Goal: Task Accomplishment & Management: Use online tool/utility

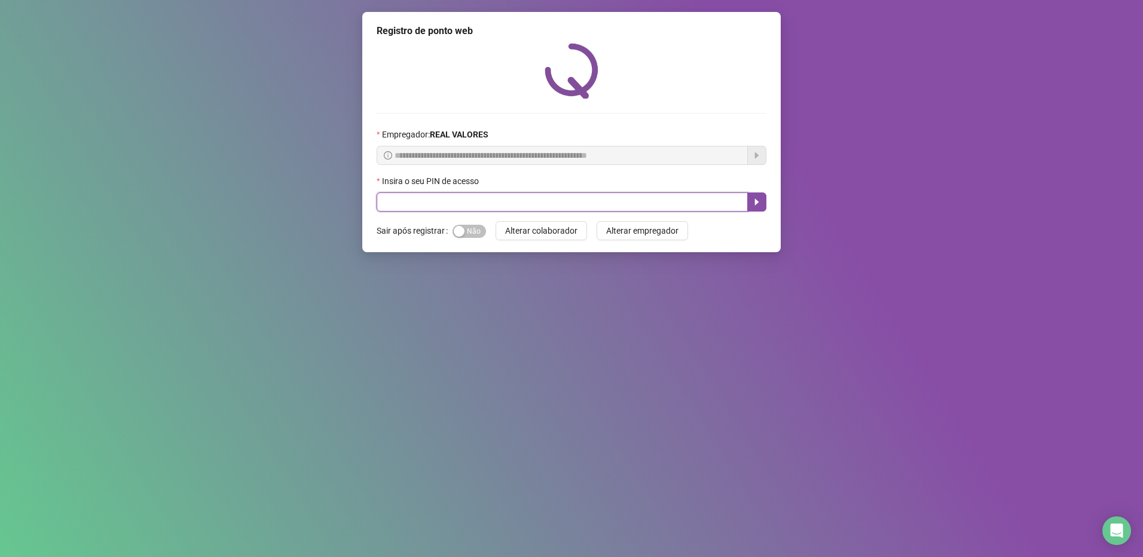
click at [518, 211] on input "text" at bounding box center [562, 201] width 371 height 19
type input "*****"
click at [747, 198] on input "*****" at bounding box center [562, 201] width 371 height 19
drag, startPoint x: 753, startPoint y: 201, endPoint x: 745, endPoint y: 201, distance: 7.8
click at [752, 202] on icon "caret-right" at bounding box center [757, 202] width 10 height 10
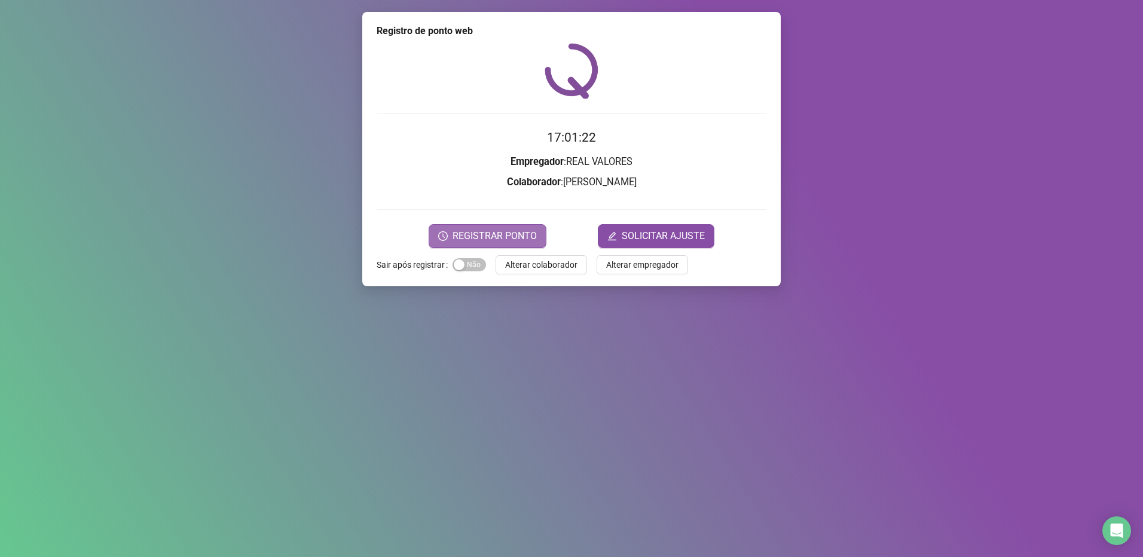
click at [485, 229] on span "REGISTRAR PONTO" at bounding box center [495, 236] width 84 height 14
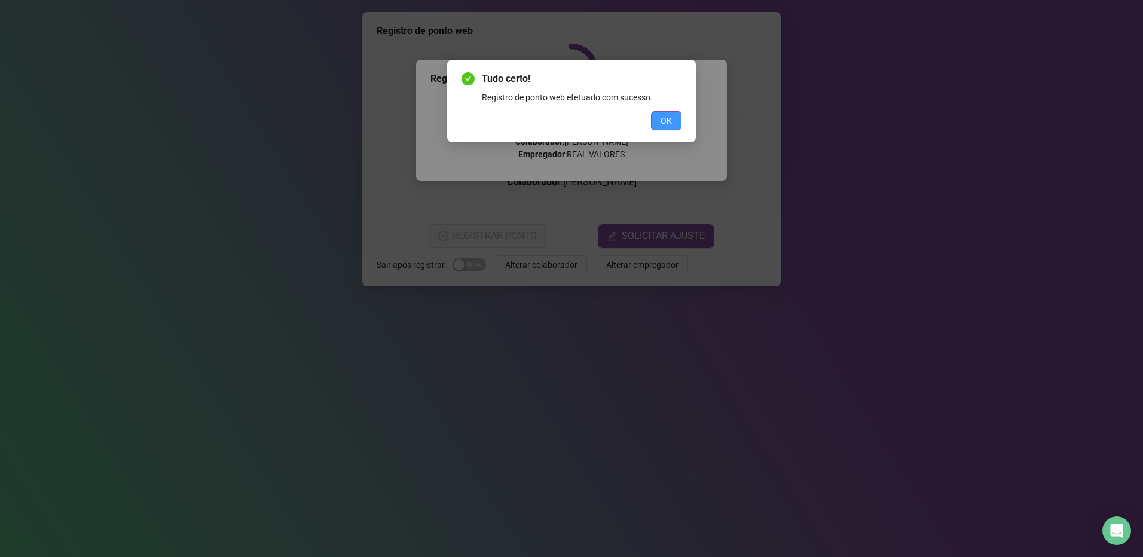
click at [660, 118] on button "OK" at bounding box center [666, 120] width 30 height 19
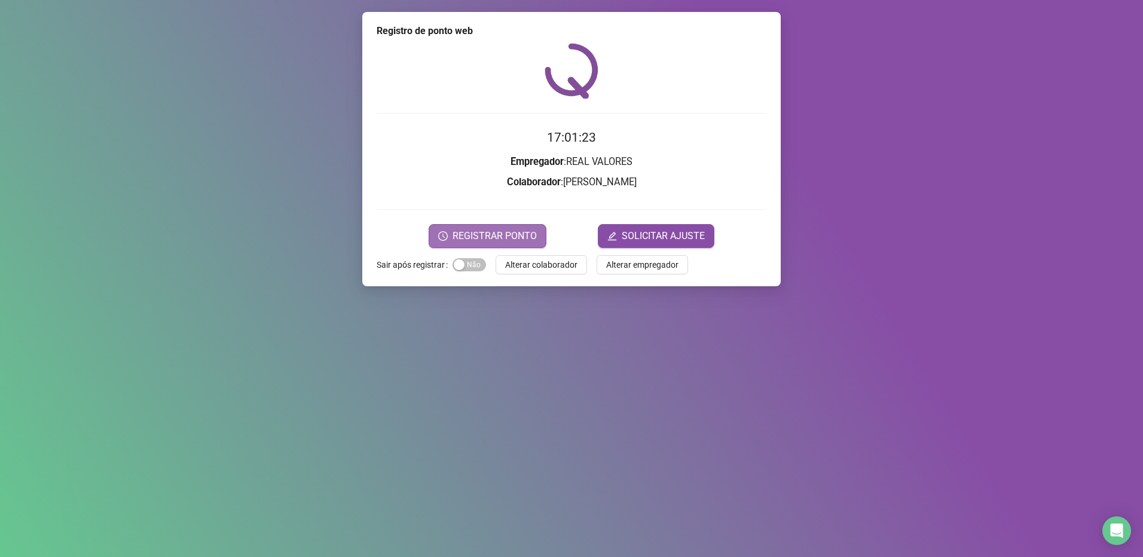
click at [497, 225] on button "REGISTRAR PONTO" at bounding box center [488, 236] width 118 height 24
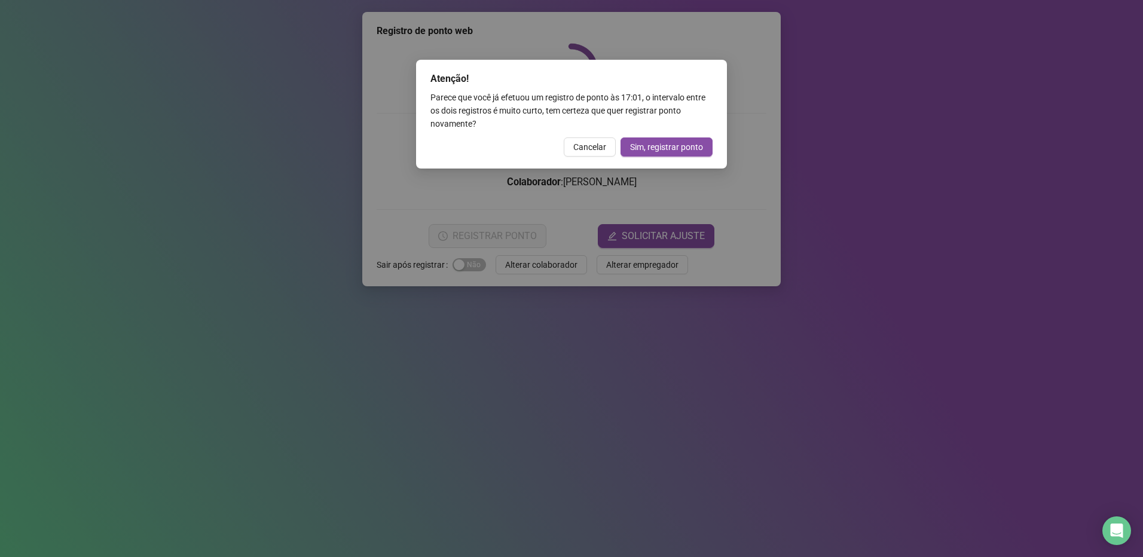
click at [589, 147] on span "Cancelar" at bounding box center [589, 146] width 33 height 13
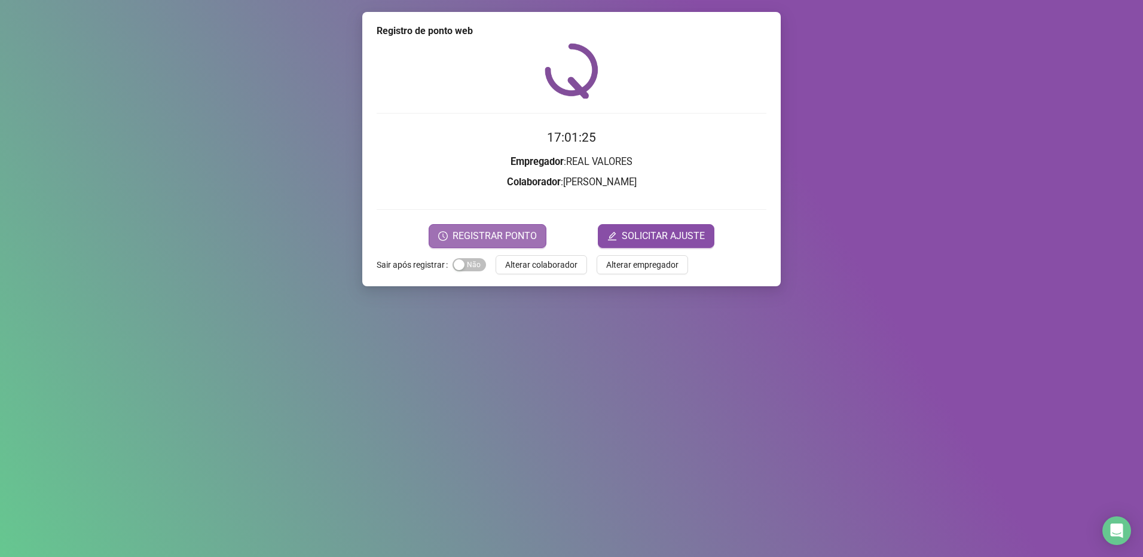
click at [493, 233] on span "REGISTRAR PONTO" at bounding box center [495, 236] width 84 height 14
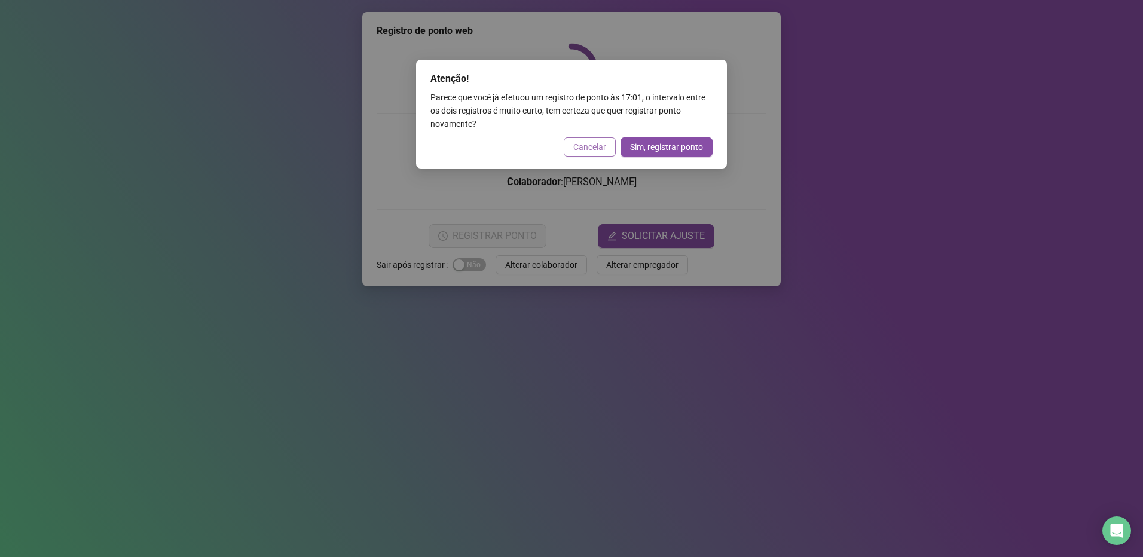
click at [594, 151] on span "Cancelar" at bounding box center [589, 146] width 33 height 13
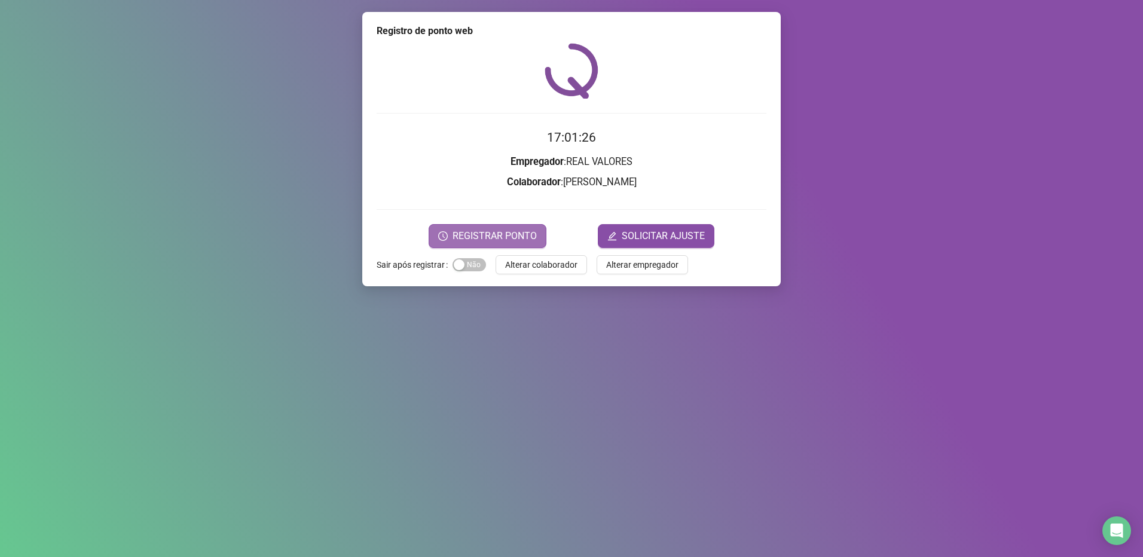
click at [500, 243] on span "REGISTRAR PONTO" at bounding box center [495, 236] width 84 height 14
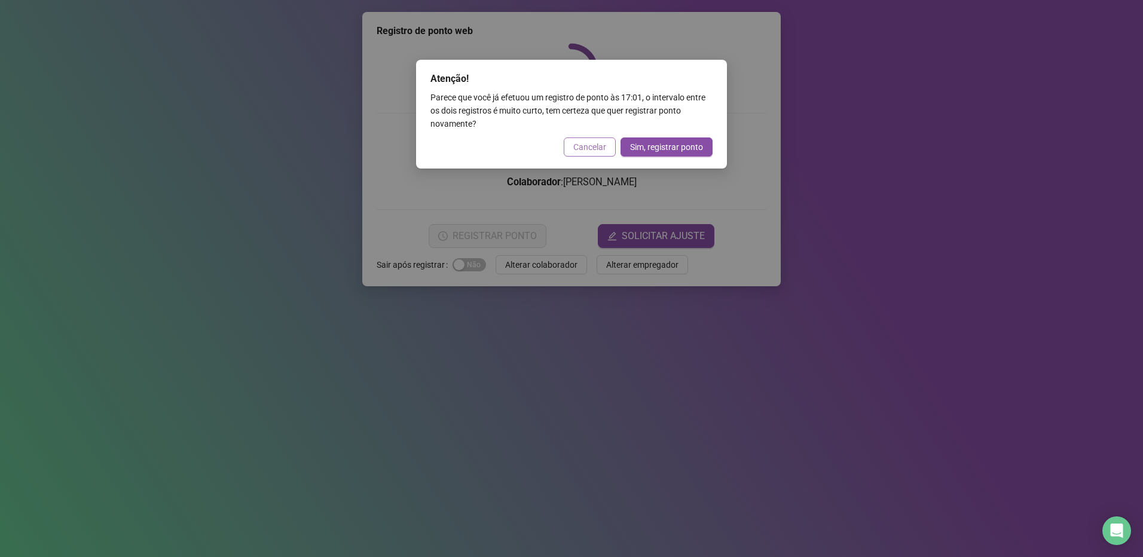
click at [594, 151] on span "Cancelar" at bounding box center [589, 146] width 33 height 13
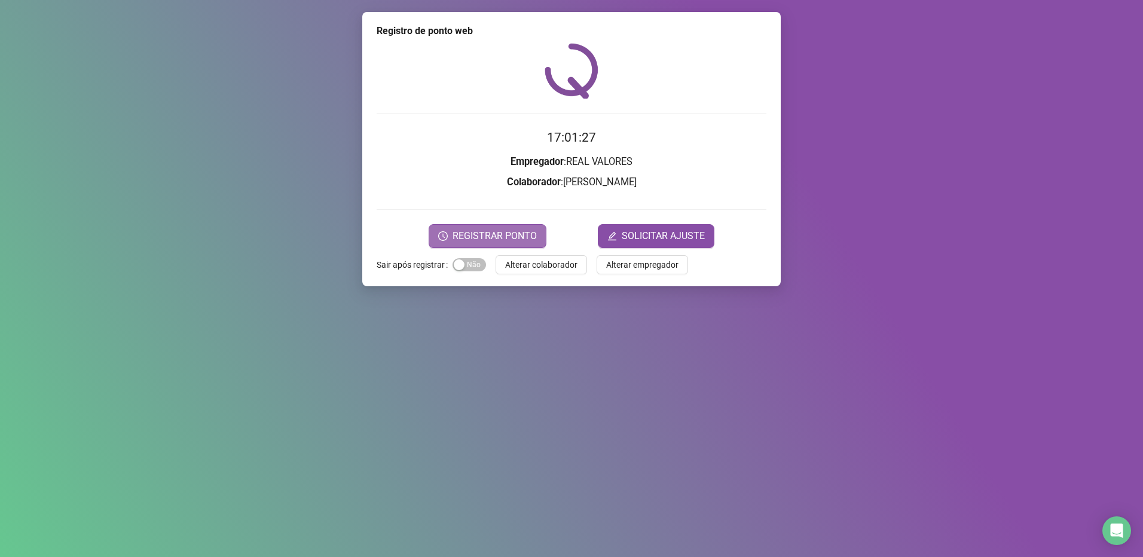
click at [493, 237] on span "REGISTRAR PONTO" at bounding box center [495, 236] width 84 height 14
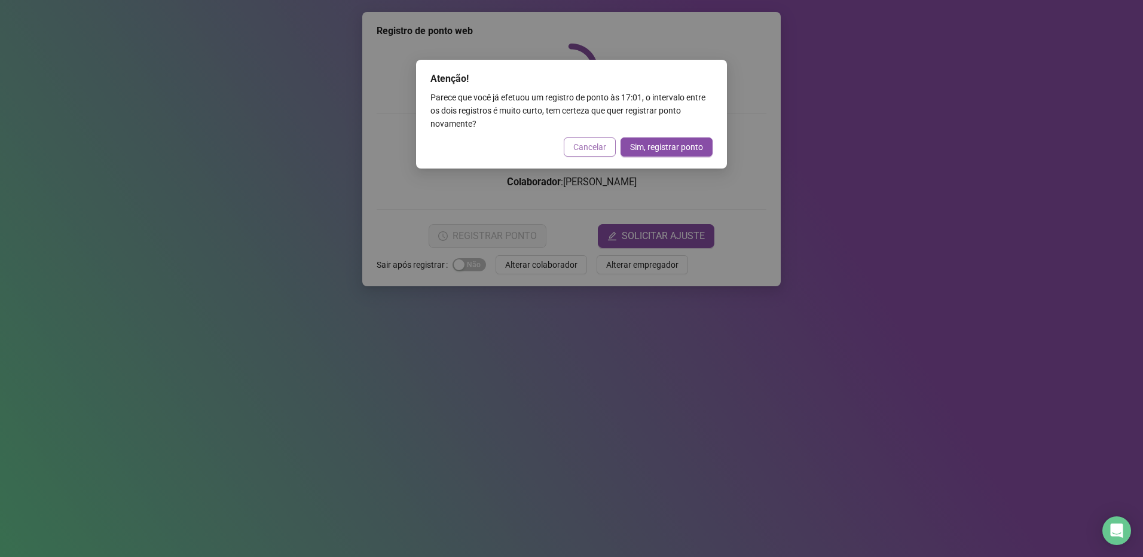
click at [586, 149] on span "Cancelar" at bounding box center [589, 146] width 33 height 13
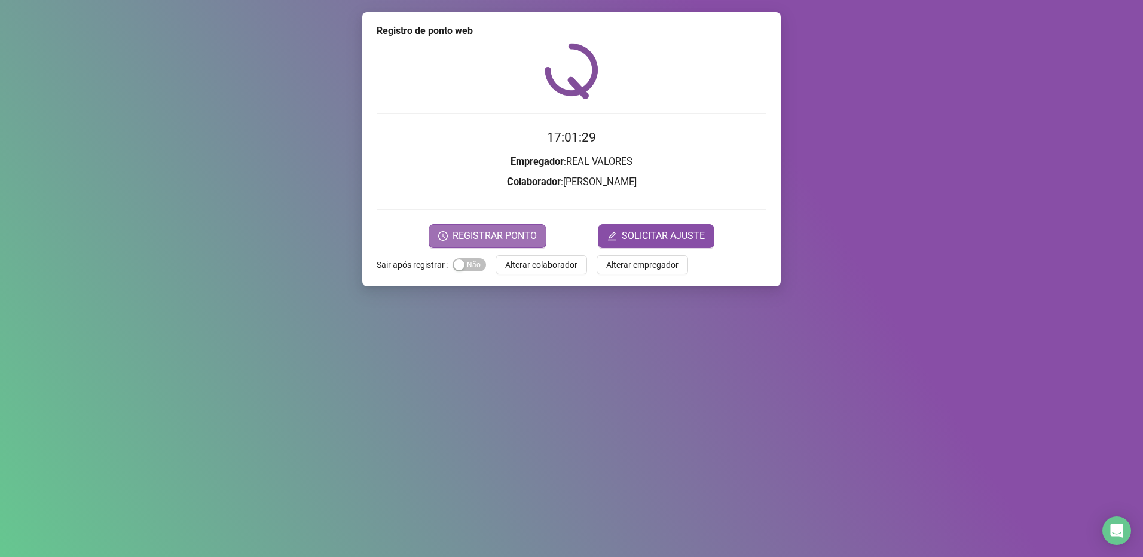
click at [494, 234] on span "REGISTRAR PONTO" at bounding box center [495, 236] width 84 height 14
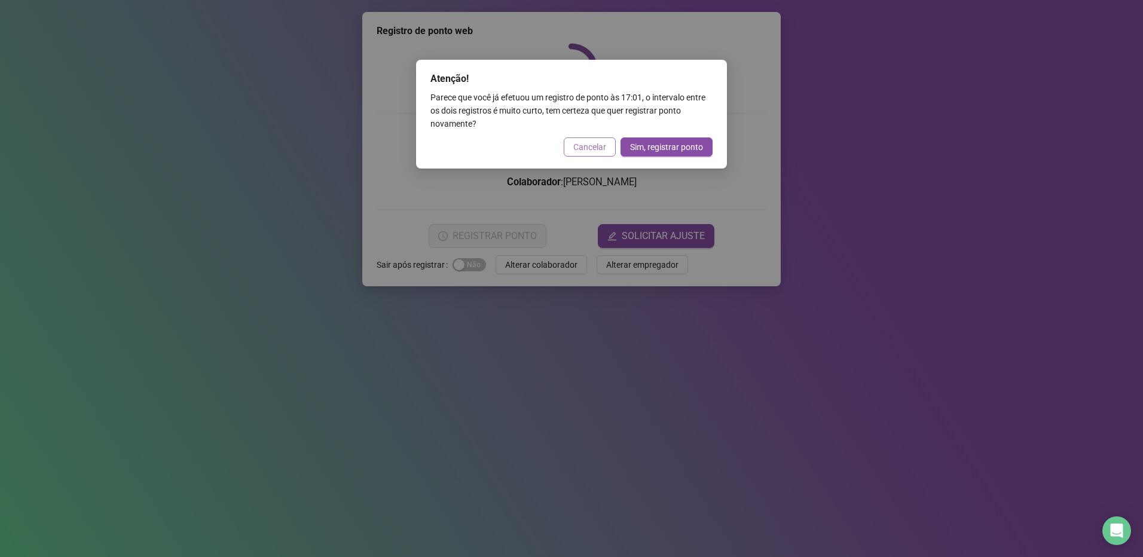
click at [584, 145] on span "Cancelar" at bounding box center [589, 146] width 33 height 13
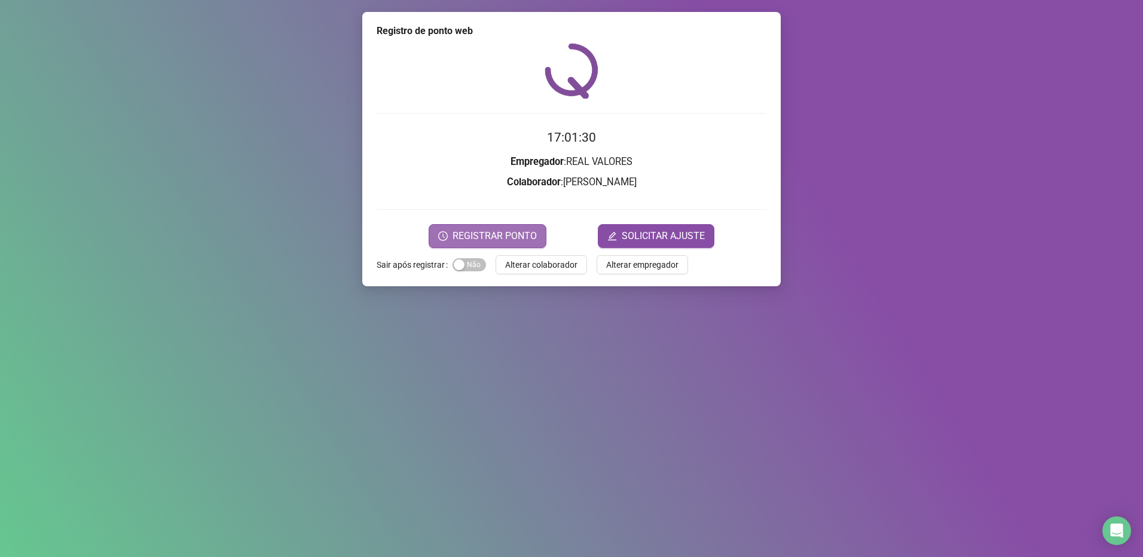
click at [483, 225] on button "REGISTRAR PONTO" at bounding box center [488, 236] width 118 height 24
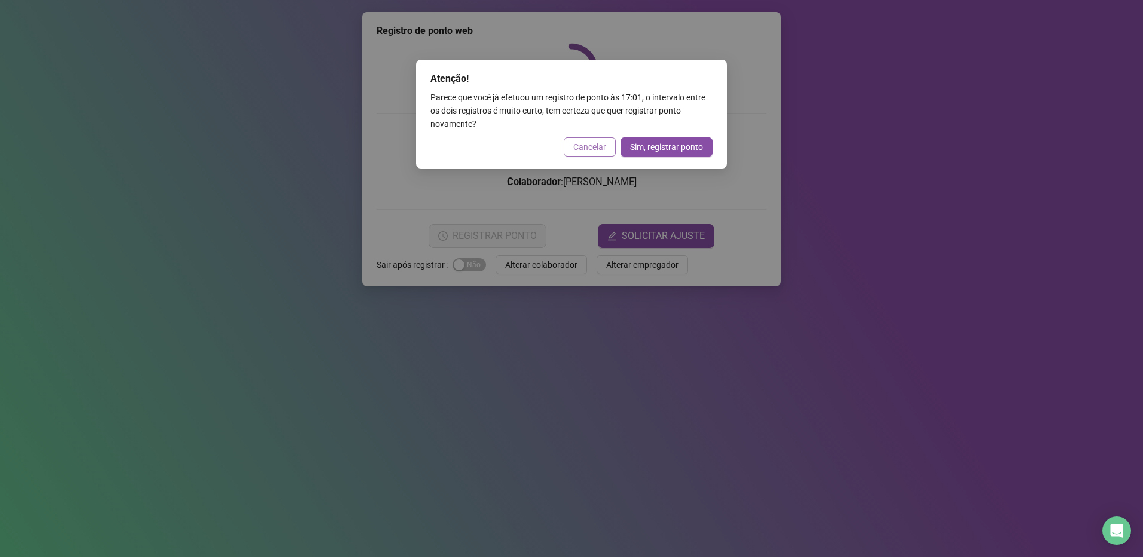
click at [577, 143] on span "Cancelar" at bounding box center [589, 146] width 33 height 13
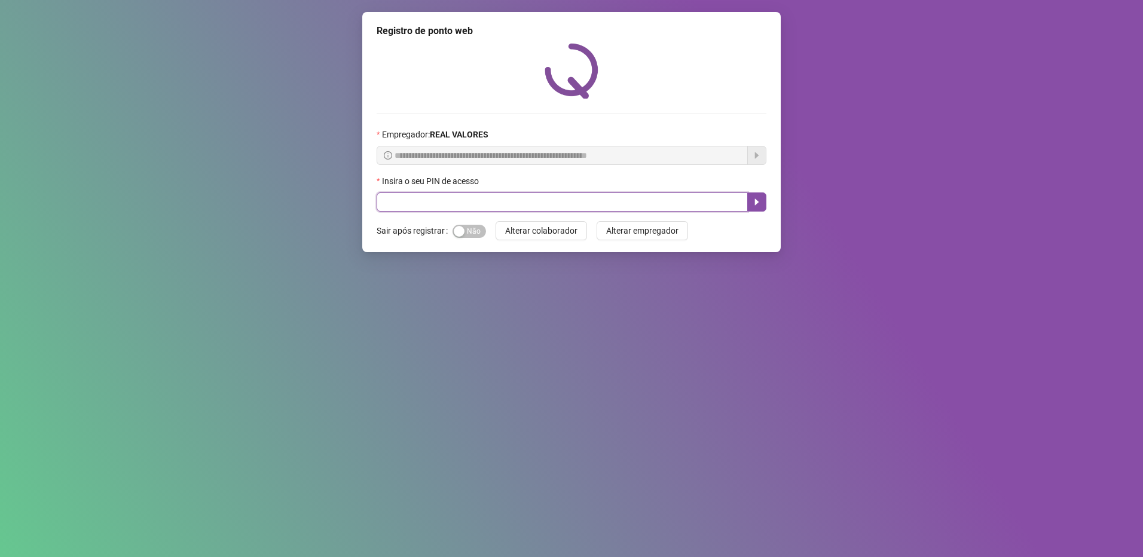
click at [522, 203] on input "text" at bounding box center [562, 201] width 371 height 19
type input "*****"
click at [754, 204] on icon "caret-right" at bounding box center [757, 202] width 10 height 10
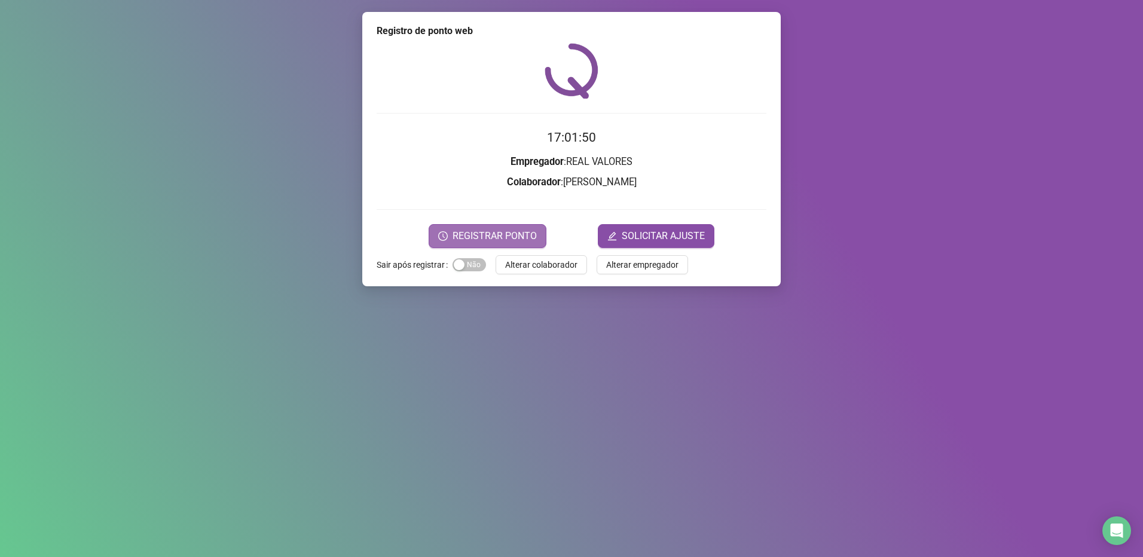
click at [504, 238] on span "REGISTRAR PONTO" at bounding box center [495, 236] width 84 height 14
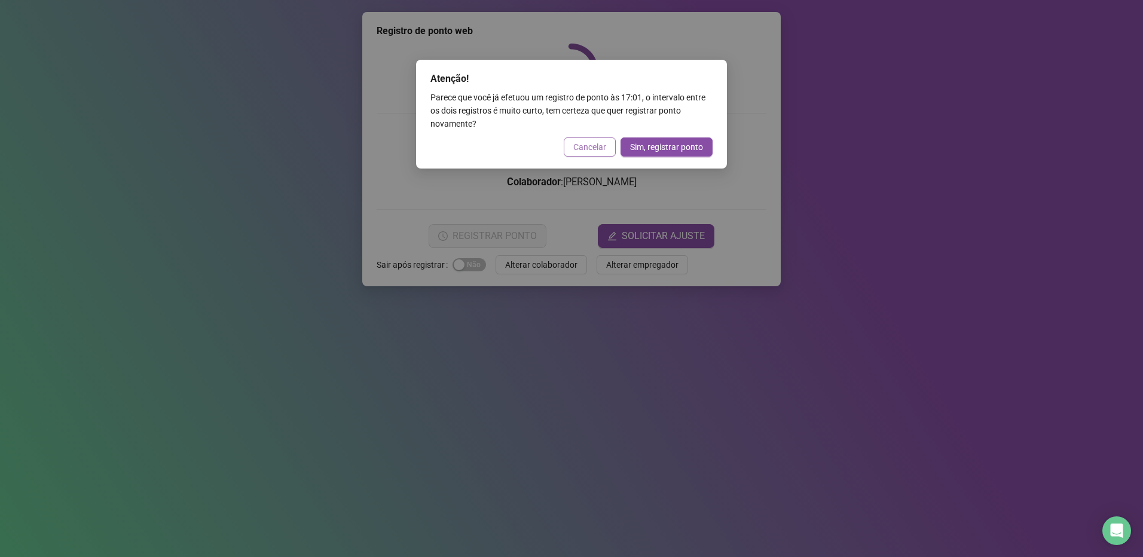
click at [583, 144] on span "Cancelar" at bounding box center [589, 146] width 33 height 13
